Goal: Task Accomplishment & Management: Manage account settings

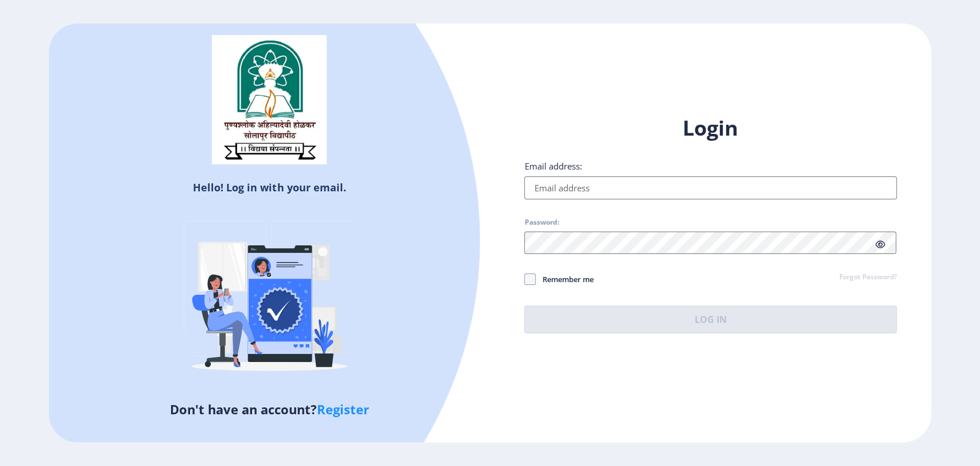
click at [549, 191] on input "Email address:" at bounding box center [710, 187] width 372 height 23
paste input "[EMAIL_ADDRESS][DOMAIN_NAME]"
type input "[EMAIL_ADDRESS][DOMAIN_NAME]"
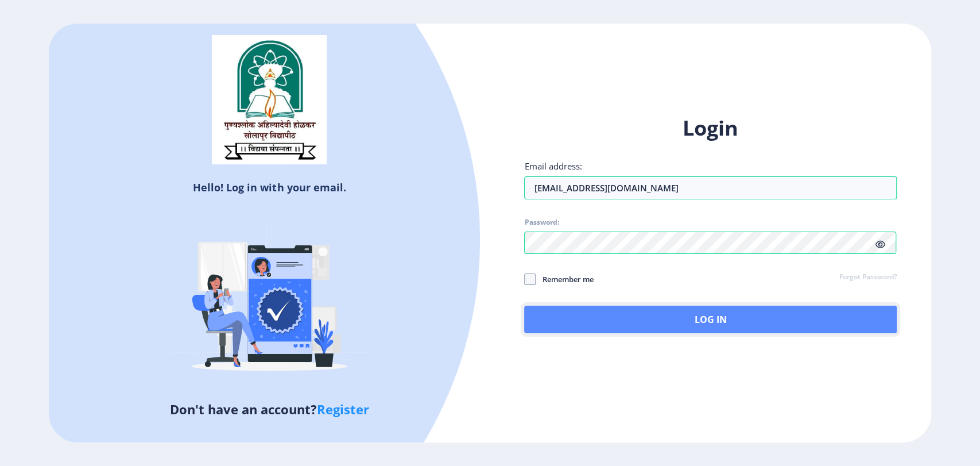
click at [669, 327] on button "Log In" at bounding box center [710, 319] width 372 height 28
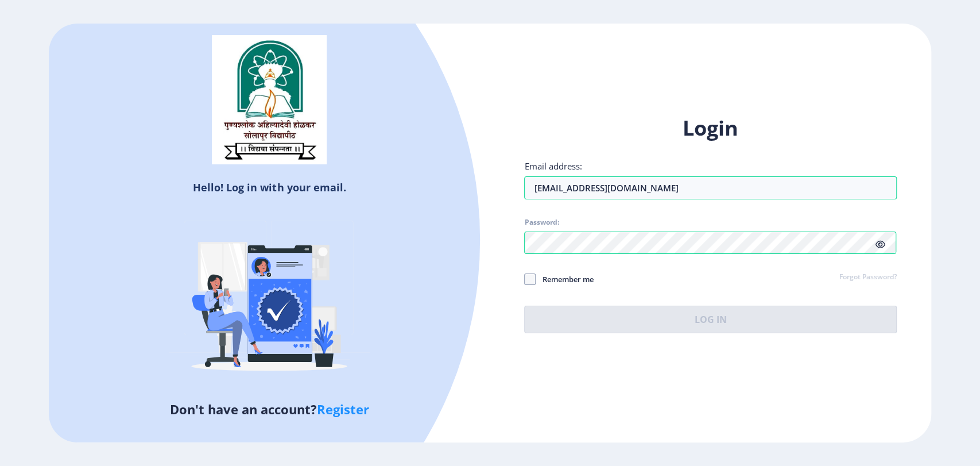
click at [875, 244] on icon at bounding box center [880, 244] width 10 height 9
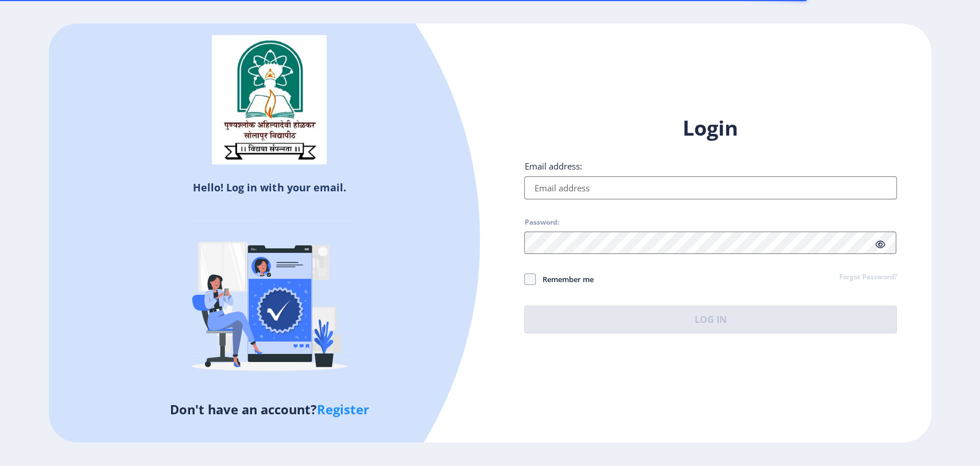
click at [540, 183] on input "Email address:" at bounding box center [710, 187] width 372 height 23
paste input "[EMAIL_ADDRESS][DOMAIN_NAME]"
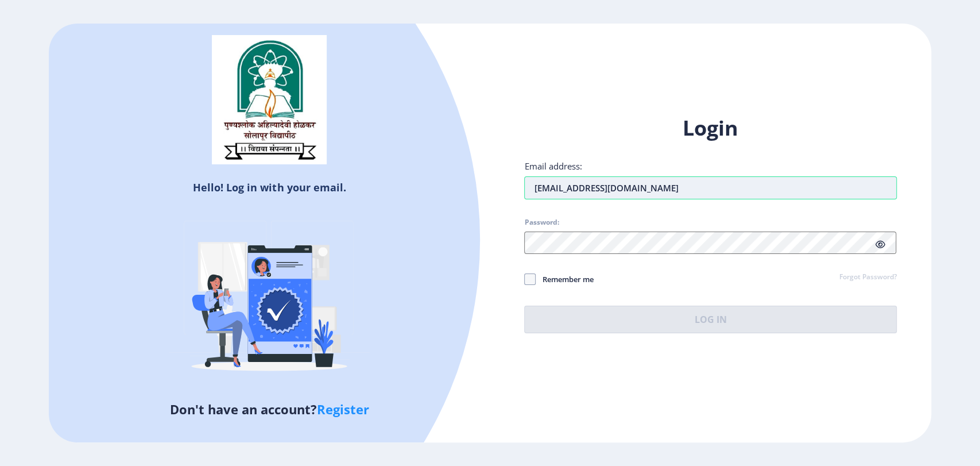
click at [532, 189] on input "[EMAIL_ADDRESS][DOMAIN_NAME]" at bounding box center [710, 187] width 372 height 23
type input "[EMAIL_ADDRESS][DOMAIN_NAME]"
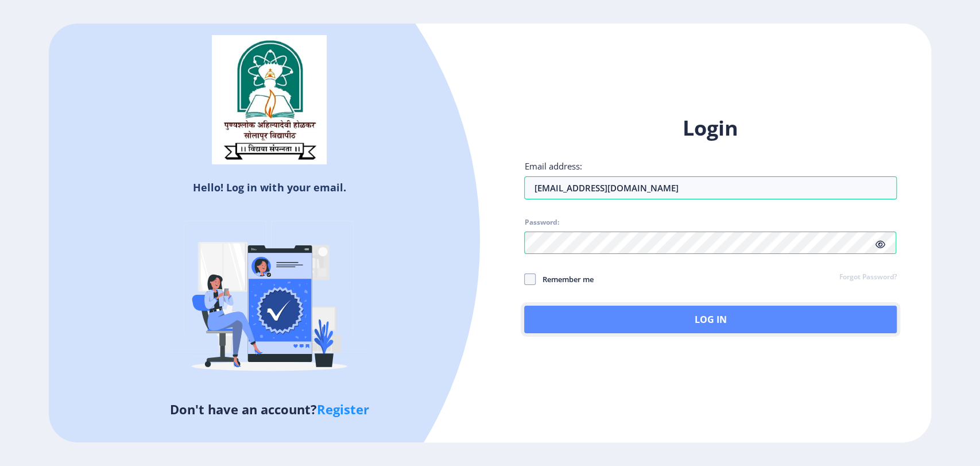
click at [706, 325] on button "Log In" at bounding box center [710, 319] width 372 height 28
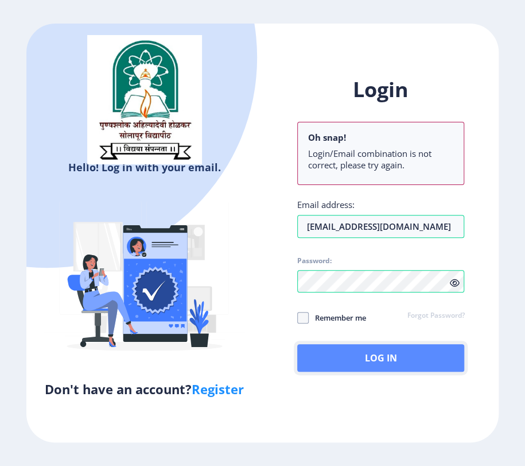
click at [394, 359] on button "Log In" at bounding box center [381, 358] width 168 height 28
